Goal: Check status

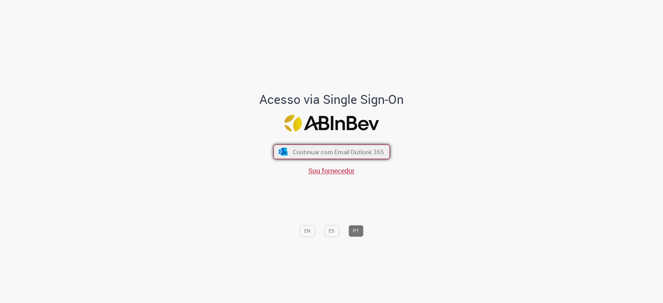
click at [305, 153] on span "Continuar com Email Outlook 365" at bounding box center [338, 152] width 91 height 8
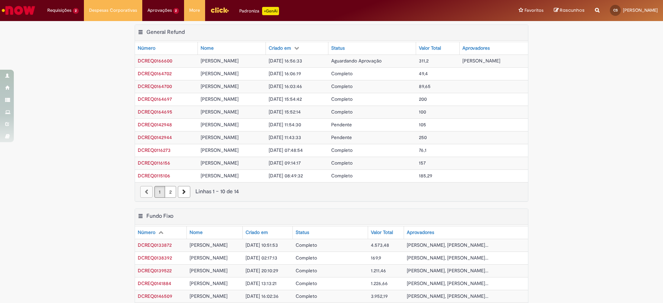
click at [574, 175] on div "Exportar como PDF Exportar como Excel Exportar como CSV General Refund Tabela -…" at bounding box center [331, 117] width 663 height 184
